Goal: Transaction & Acquisition: Purchase product/service

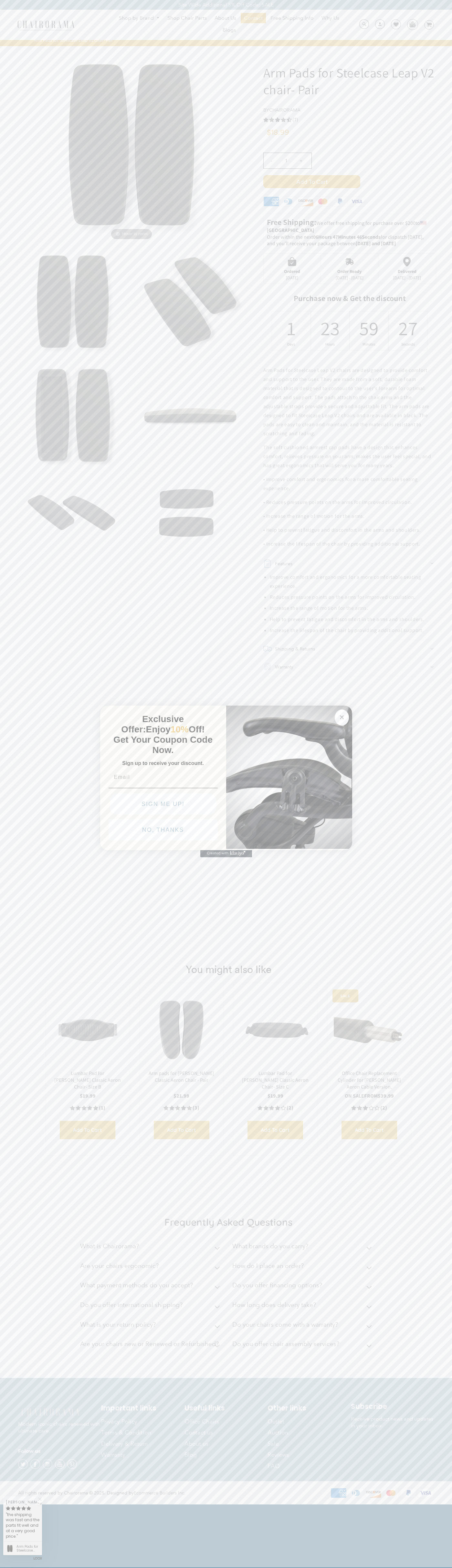
click at [342, 716] on icon "Close dialog" at bounding box center [341, 717] width 3 height 3
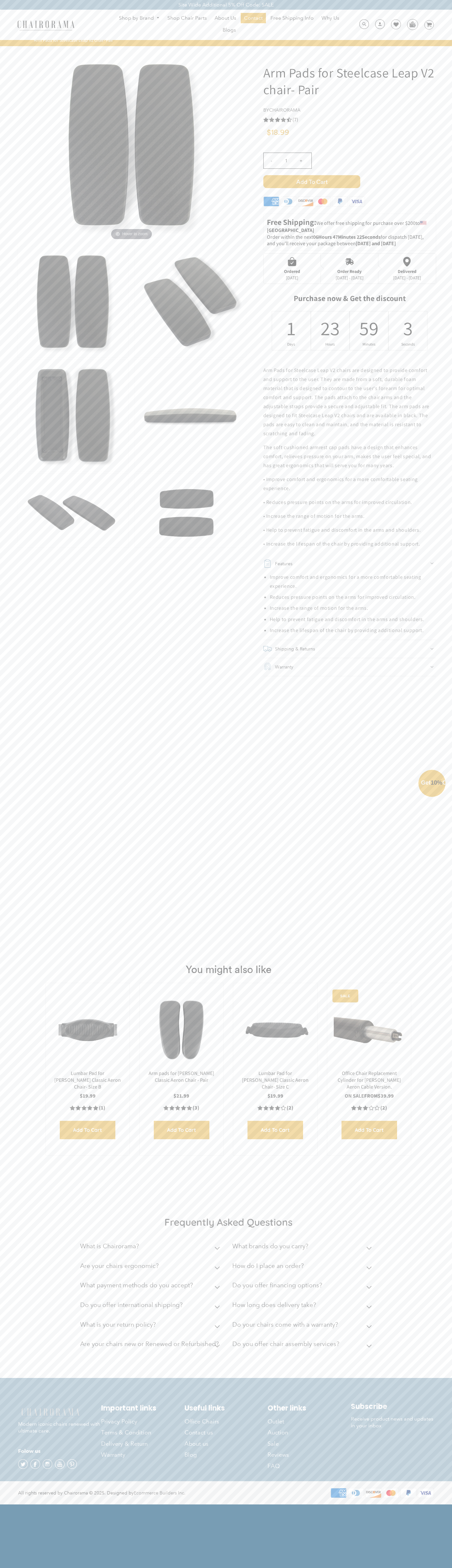
click at [142, 791] on input "Email" at bounding box center [163, 792] width 109 height 13
click at [142, 801] on div "POPUP Form" at bounding box center [163, 792] width 113 height 18
click at [142, 803] on div "POPUP Form" at bounding box center [163, 803] width 113 height 7
click at [163, 847] on button "NO, THANKS" at bounding box center [163, 844] width 109 height 21
click at [311, 181] on span "Add to Cart" at bounding box center [311, 181] width 97 height 13
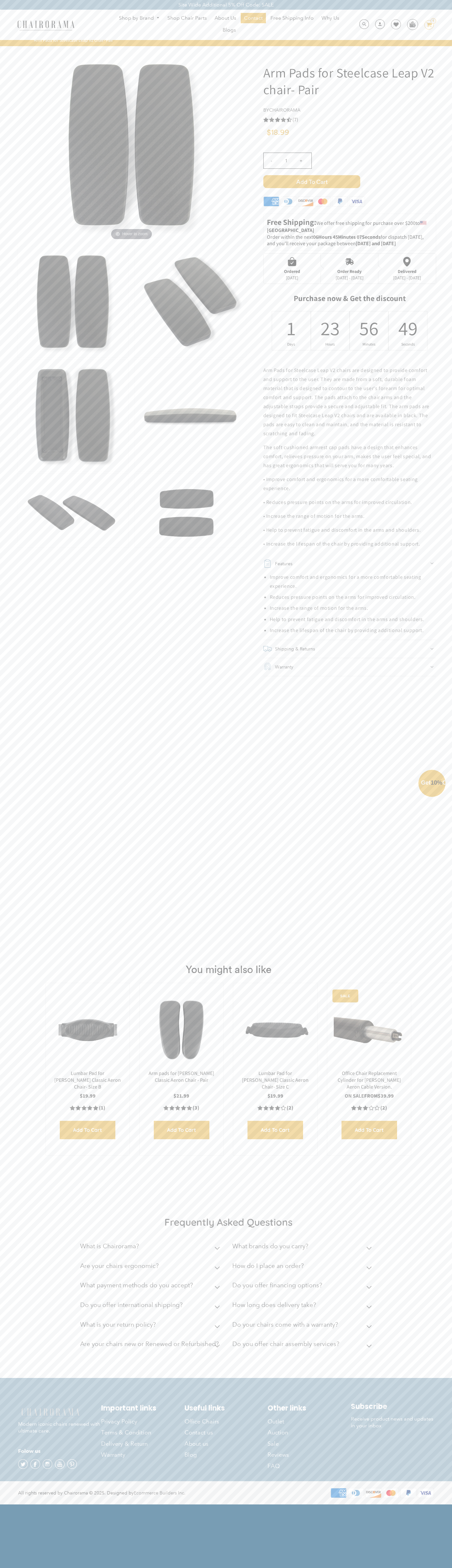
click at [394, 25] on icon at bounding box center [396, 24] width 5 height 5
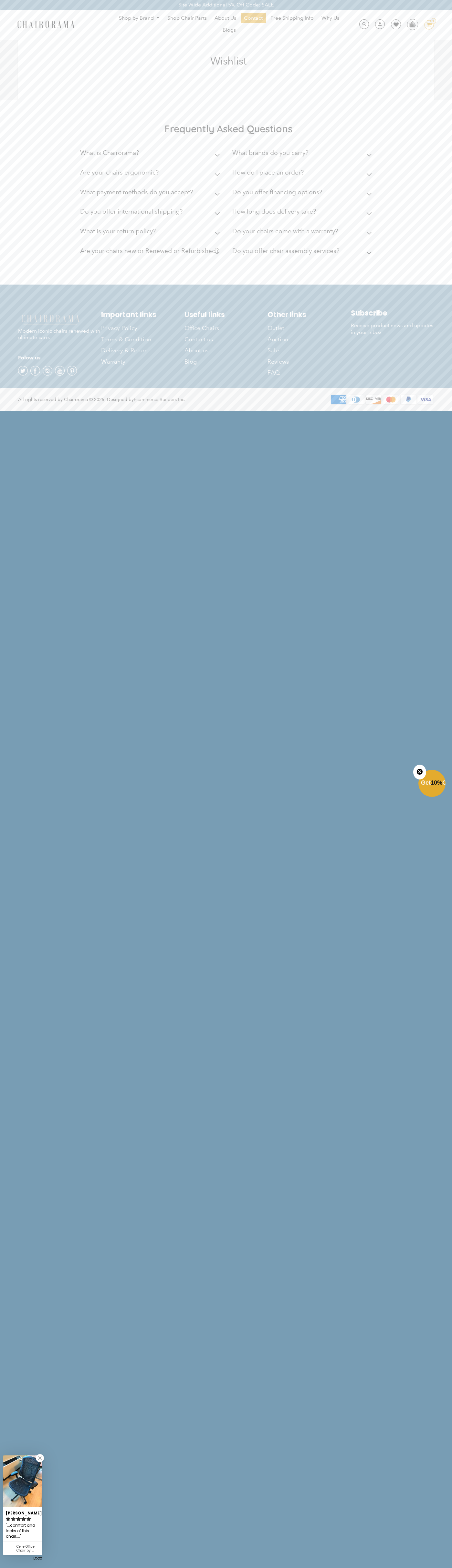
click at [316, 8] on div "Site Wide Additional 5% Off Code: SALE" at bounding box center [226, 5] width 452 height 10
click at [451, 410] on html "Site Wide Additional 5% Off Code: SALE Site Wide Additional 5% Off Code: SALE S…" at bounding box center [226, 205] width 452 height 410
click at [111, 410] on html "Site Wide Additional 5% Off Code: SALE Site Wide Additional 5% Off Code: SALE S…" at bounding box center [226, 205] width 452 height 410
click at [10, 1500] on img at bounding box center [23, 1481] width 39 height 52
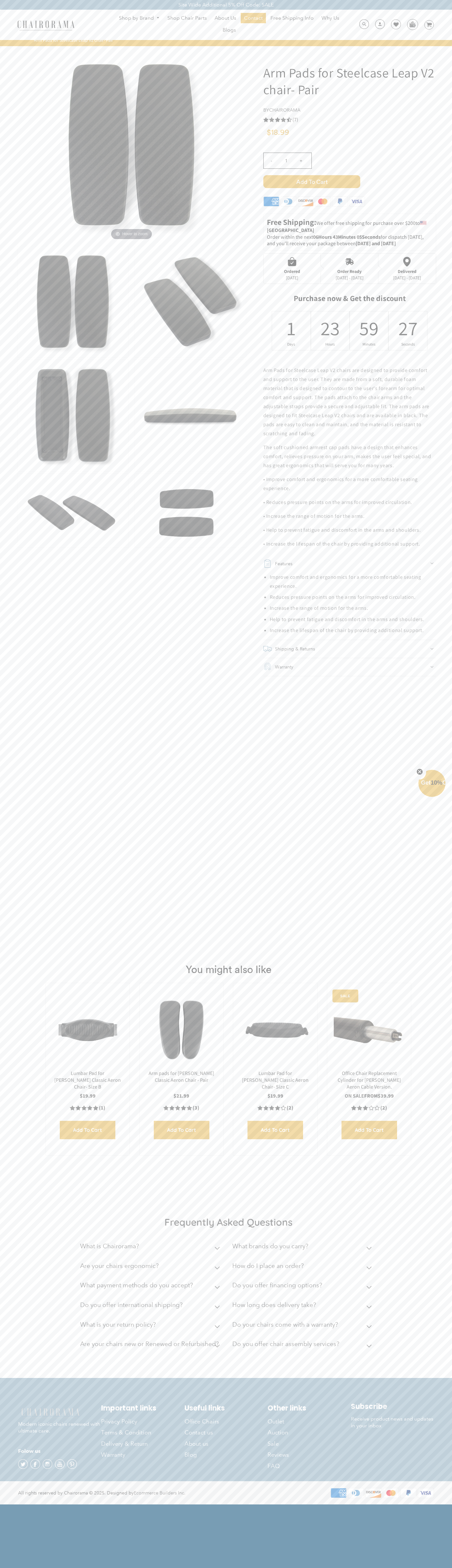
click at [266, 120] on use "4.4 rating (7 votes)" at bounding box center [266, 120] width 5 height 5
click at [350, 169] on div "- 1 +" at bounding box center [350, 163] width 173 height 26
click at [288, 203] on icon at bounding box center [288, 201] width 8 height 6
click at [311, 181] on span "Add to Cart" at bounding box center [311, 181] width 97 height 13
click at [350, 269] on div "Order Ready" at bounding box center [350, 271] width 28 height 5
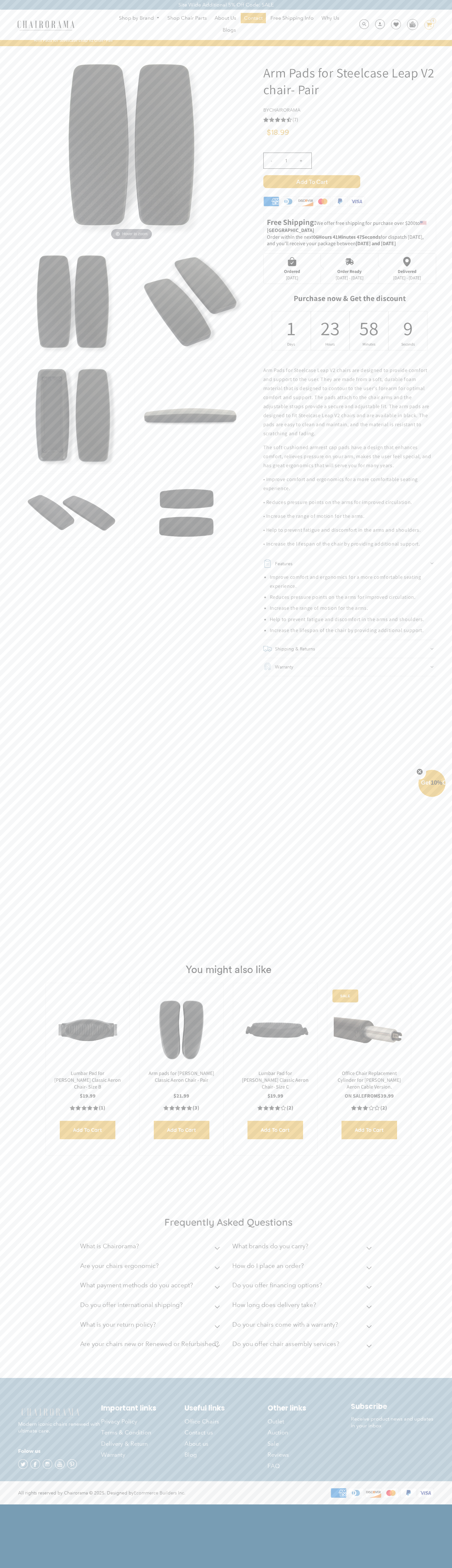
click at [330, 331] on div "23" at bounding box center [330, 327] width 9 height 25
click at [311, 181] on span "Add to Cart" at bounding box center [311, 181] width 97 height 13
click at [394, 25] on icon at bounding box center [396, 24] width 5 height 5
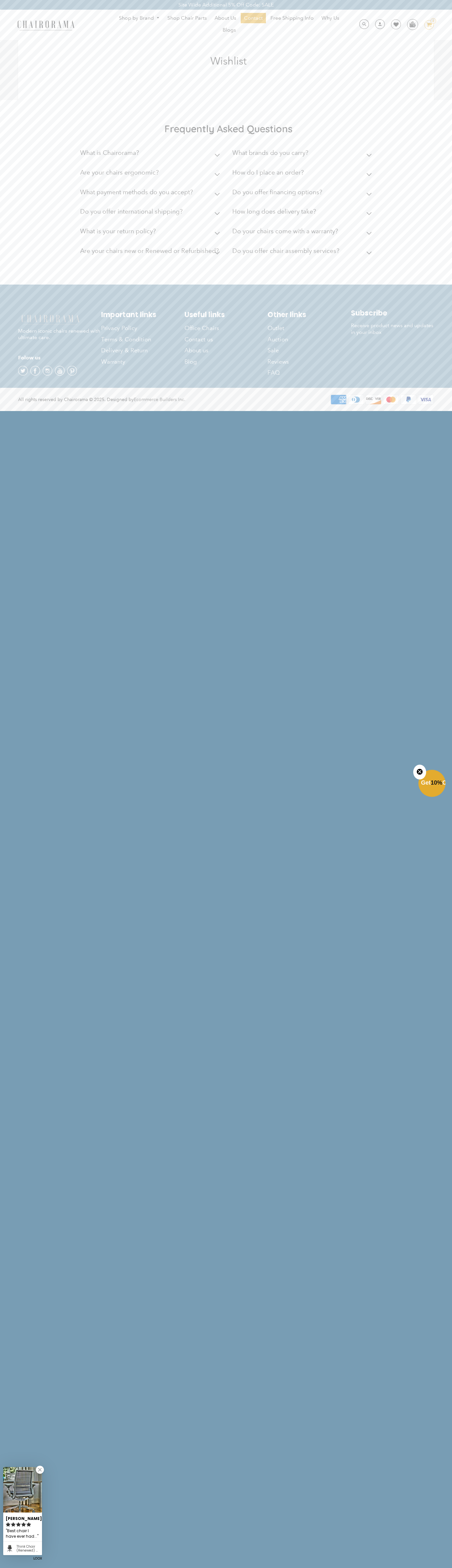
click at [314, 30] on ul "Shop by Brand [GEOGRAPHIC_DATA] [PERSON_NAME] Steelcase [PERSON_NAME] Human Sca…" at bounding box center [228, 24] width 247 height 24
click at [447, 273] on div "Frequently Asked Questions What is Chairorama? Chairorama is your go-to destina…" at bounding box center [226, 192] width 452 height 184
click at [254, 410] on html "Site Wide Additional 5% Off Code: SALE Site Wide Additional 5% Off Code: SALE S…" at bounding box center [226, 205] width 452 height 410
click at [25, 410] on html "Site Wide Additional 5% Off Code: SALE Site Wide Additional 5% Off Code: SALE S…" at bounding box center [226, 205] width 452 height 410
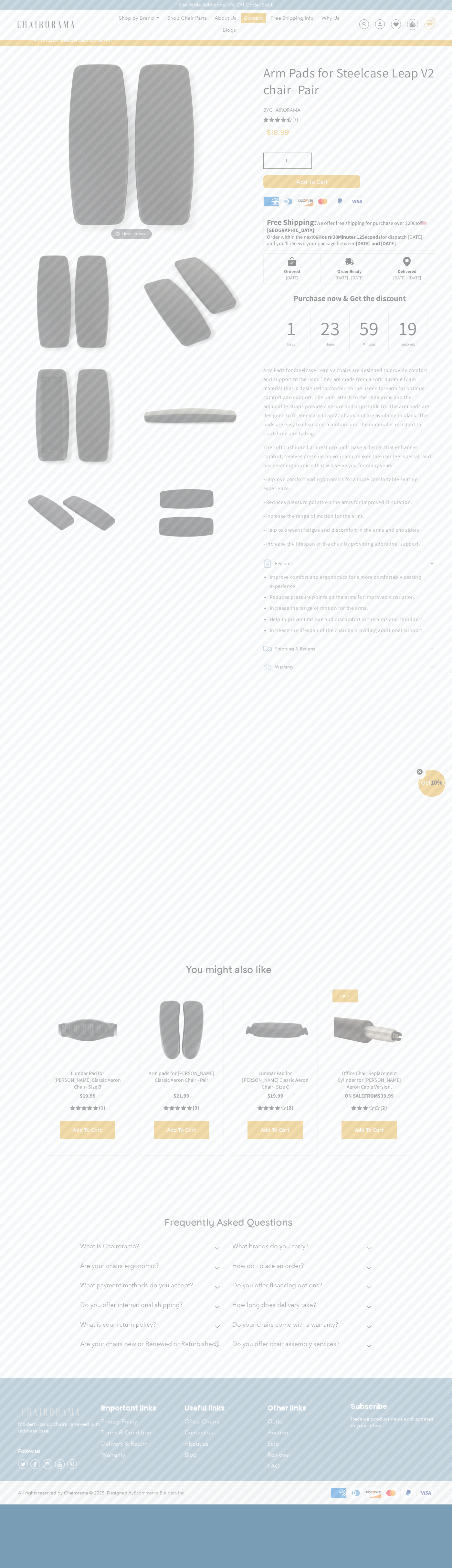
click at [394, 25] on icon at bounding box center [396, 24] width 5 height 5
